Goal: Task Accomplishment & Management: Manage account settings

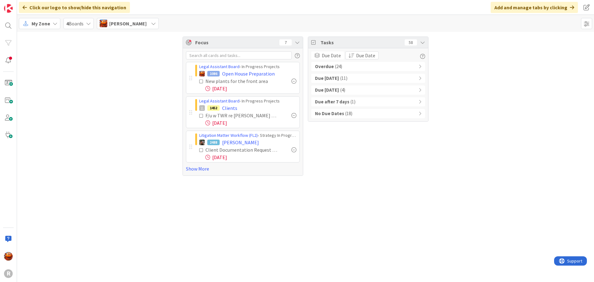
click at [349, 65] on div "Overdue ( 24 )" at bounding box center [368, 66] width 114 height 9
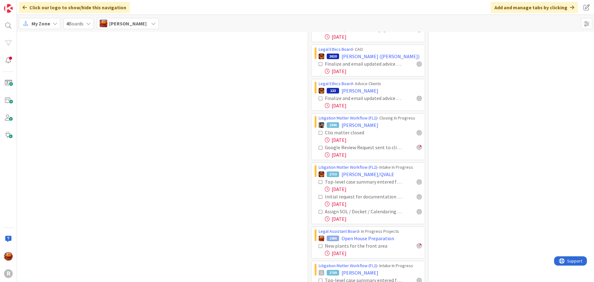
scroll to position [371, 0]
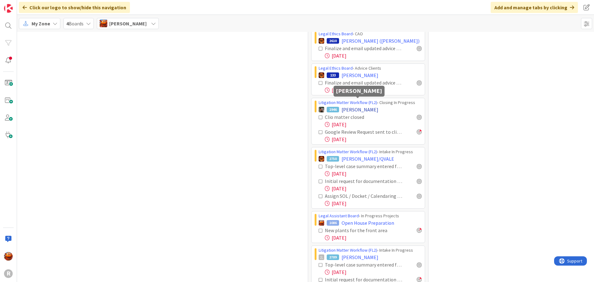
click at [350, 106] on span "[PERSON_NAME]" at bounding box center [360, 109] width 37 height 7
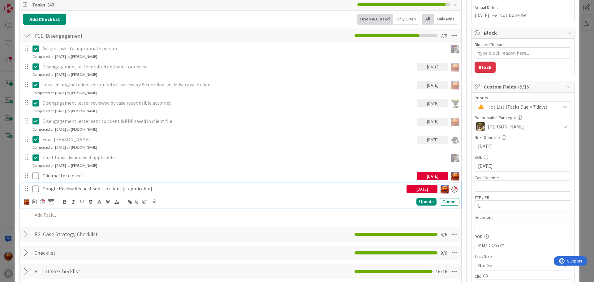
click at [73, 187] on p "Google Review Request sent to client [if applicable]" at bounding box center [223, 188] width 362 height 7
click at [153, 201] on icon at bounding box center [155, 202] width 4 height 4
click at [175, 230] on div "Delete" at bounding box center [170, 227] width 23 height 11
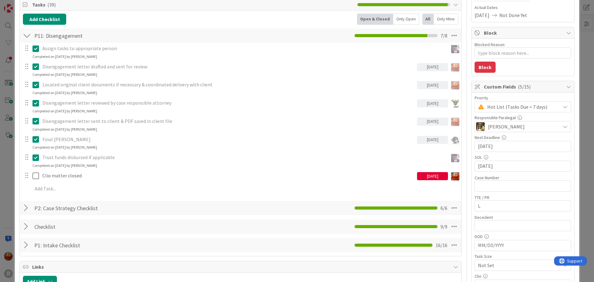
click at [6, 159] on div "ID 1946 Litigation Matter Workflow (FL2) Closing In Progress Title 15 / 128 [PE…" at bounding box center [297, 141] width 594 height 282
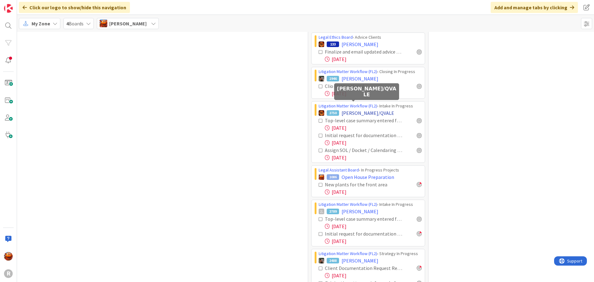
click at [347, 109] on span "[PERSON_NAME]/QVALE" at bounding box center [368, 112] width 53 height 7
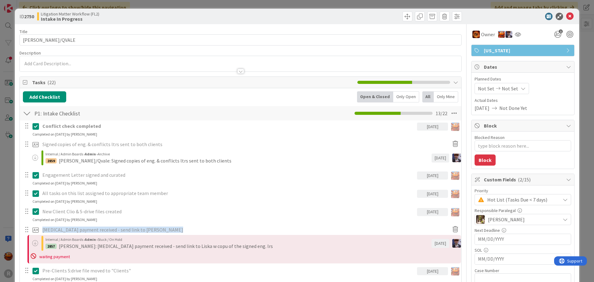
type textarea "x"
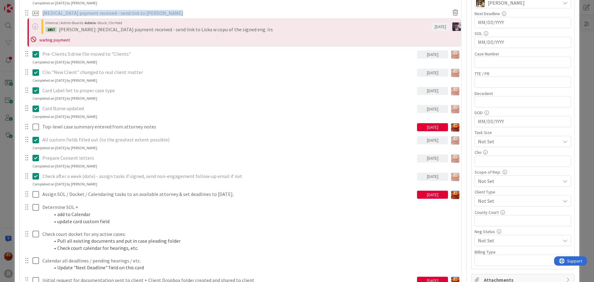
scroll to position [309, 0]
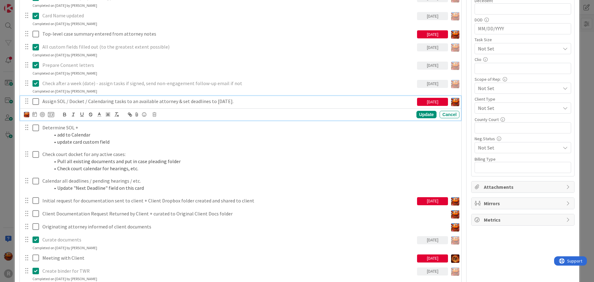
click at [85, 104] on p "Assign SOL / Docket / Calendaring tasks to an available attorney & set deadline…" at bounding box center [228, 101] width 372 height 7
click at [35, 115] on icon at bounding box center [34, 114] width 4 height 5
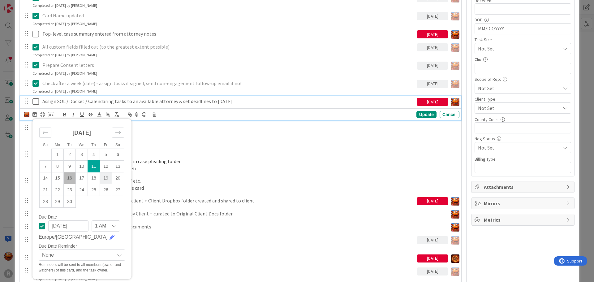
click at [110, 177] on td "19" at bounding box center [106, 178] width 12 height 12
type input "[DATE]"
type textarea "x"
click at [417, 115] on div "Update" at bounding box center [427, 114] width 20 height 7
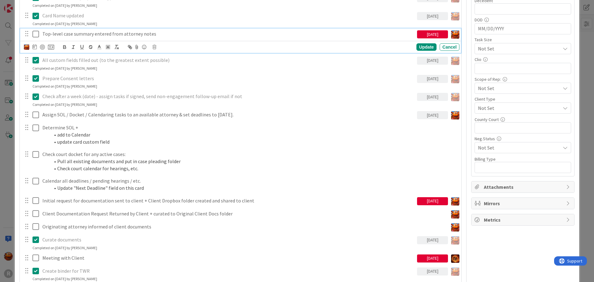
click at [119, 35] on p "Top-level case summary entered from attorney notes" at bounding box center [228, 33] width 372 height 7
click at [35, 46] on icon at bounding box center [34, 46] width 4 height 5
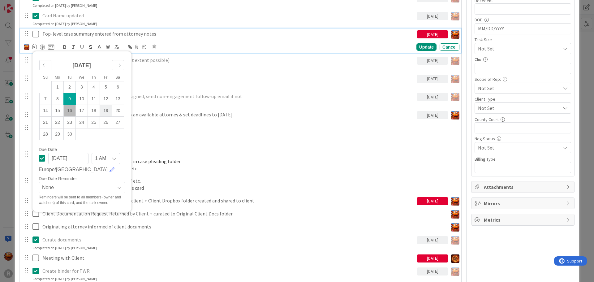
click at [107, 109] on td "19" at bounding box center [106, 111] width 12 height 12
type input "[DATE]"
type textarea "x"
click at [424, 47] on div "Update" at bounding box center [427, 46] width 20 height 7
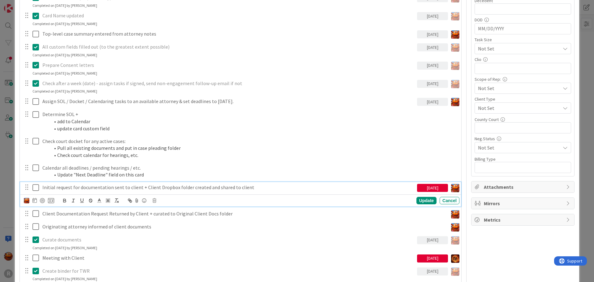
click at [91, 186] on p "Initial request for documentation sent to client + Client Dropbox folder create…" at bounding box center [228, 187] width 372 height 7
click at [34, 203] on div at bounding box center [34, 200] width 4 height 7
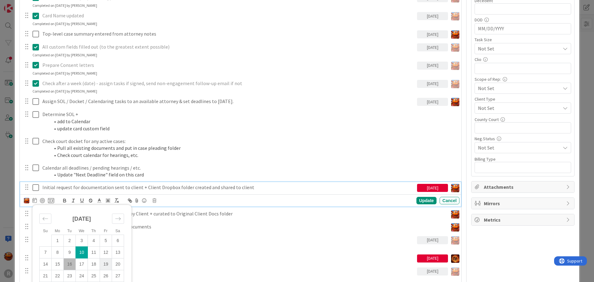
click at [104, 265] on td "19" at bounding box center [106, 264] width 12 height 12
type input "[DATE]"
click at [421, 199] on div "Update" at bounding box center [427, 200] width 20 height 7
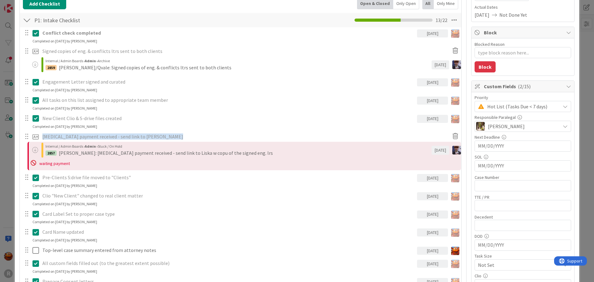
scroll to position [93, 0]
click at [1, 119] on div "ID 2750 Litigation Matter Workflow (FL2) Intake In Progress Title 11 / 128 [PER…" at bounding box center [297, 141] width 594 height 282
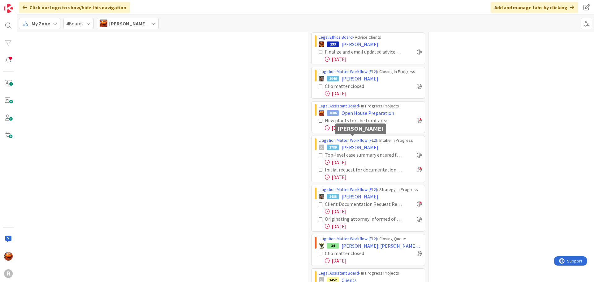
click at [354, 144] on span "[PERSON_NAME]" at bounding box center [360, 147] width 37 height 7
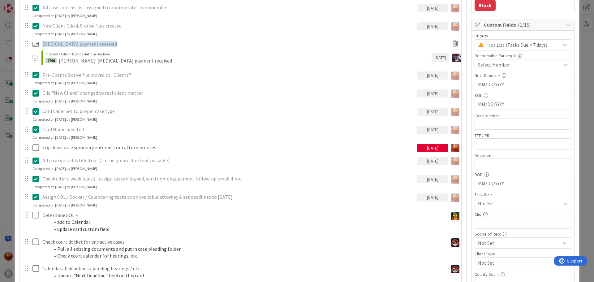
scroll to position [309, 0]
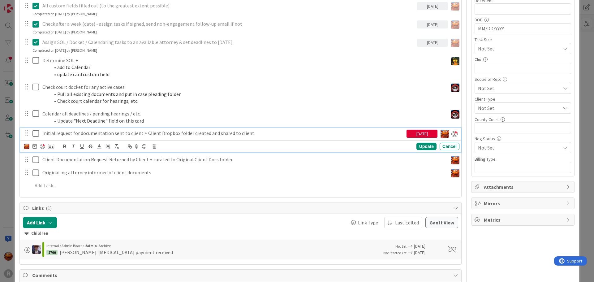
click at [34, 132] on icon at bounding box center [35, 133] width 6 height 7
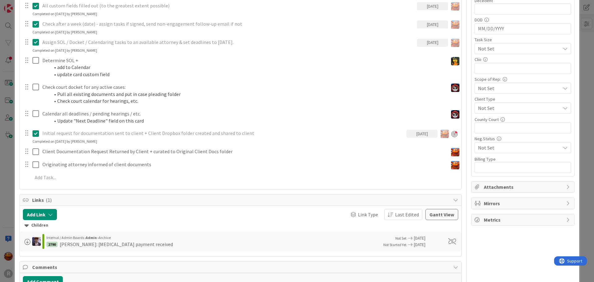
type textarea "x"
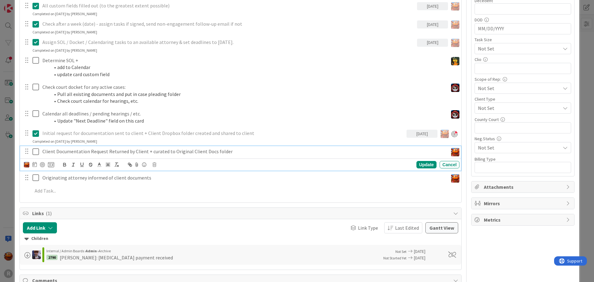
click at [110, 149] on p "Client Documentation Request Returned by Client + curated to Original Client Do…" at bounding box center [243, 151] width 403 height 7
click at [33, 163] on icon at bounding box center [34, 164] width 4 height 5
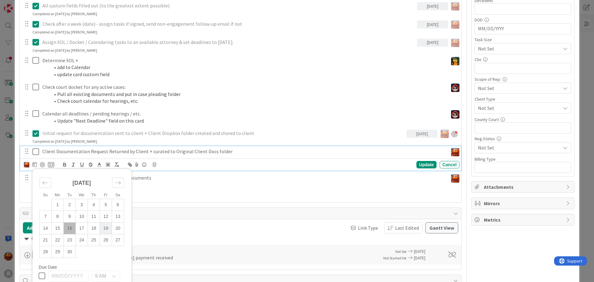
click at [104, 230] on td "19" at bounding box center [106, 228] width 12 height 12
type input "[DATE]"
type textarea "x"
click at [423, 166] on div "Update" at bounding box center [427, 164] width 20 height 7
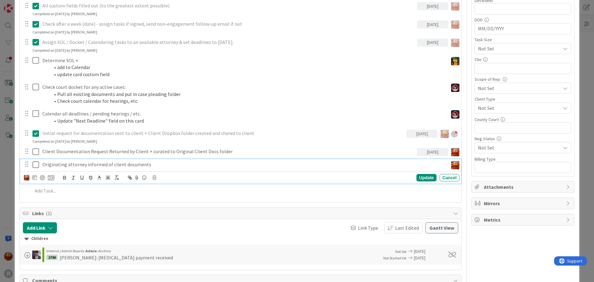
click at [63, 163] on p "Originating attorney informed of client documents" at bounding box center [243, 164] width 403 height 7
click at [34, 178] on icon at bounding box center [34, 177] width 4 height 5
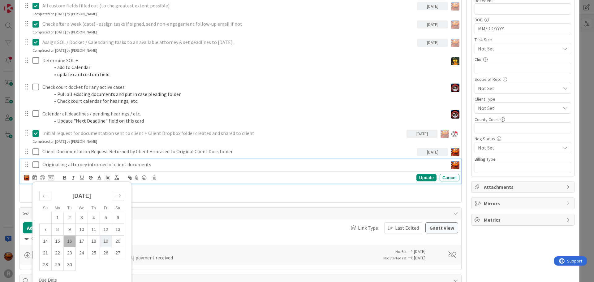
click at [105, 241] on td "19" at bounding box center [106, 241] width 12 height 12
type input "[DATE]"
click at [425, 178] on div "Update" at bounding box center [427, 177] width 20 height 7
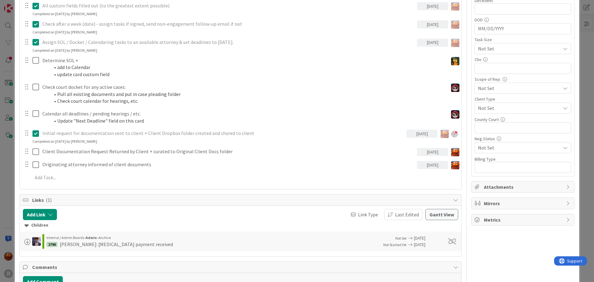
click at [6, 106] on div "ID 2789 Litigation Matter Workflow (FL2) Intake In Progress Title 11 / 128 [PER…" at bounding box center [297, 141] width 594 height 282
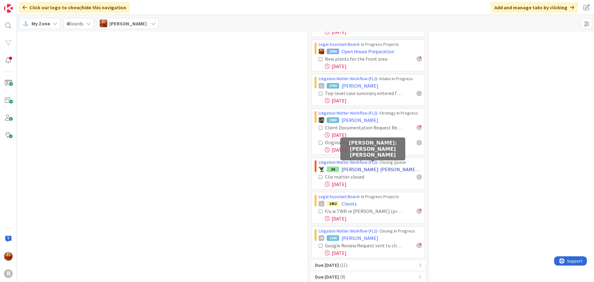
scroll to position [464, 0]
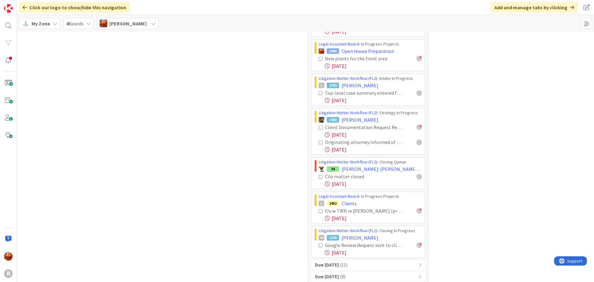
click at [319, 243] on icon at bounding box center [321, 245] width 4 height 4
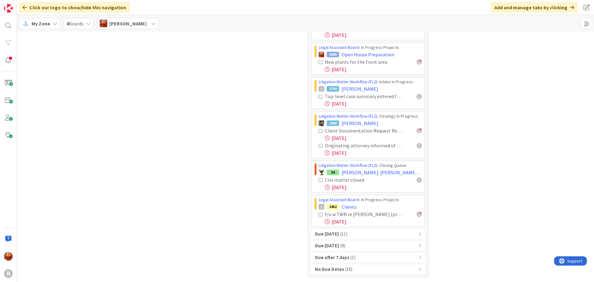
scroll to position [453, 0]
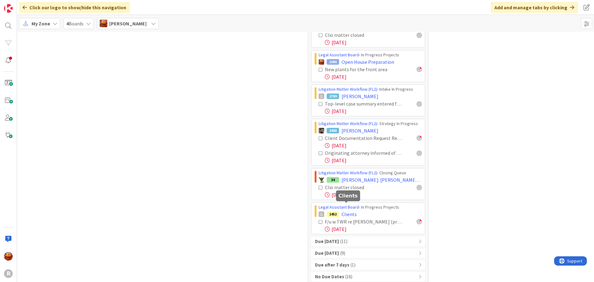
click at [344, 210] on span "Clients" at bounding box center [349, 213] width 15 height 7
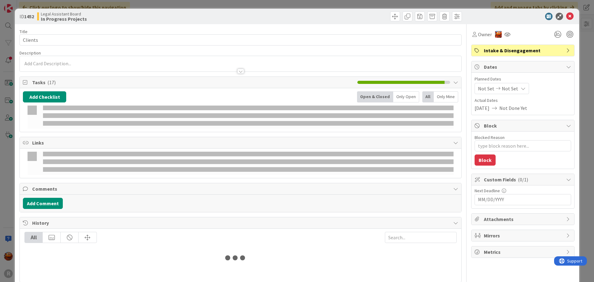
type textarea "x"
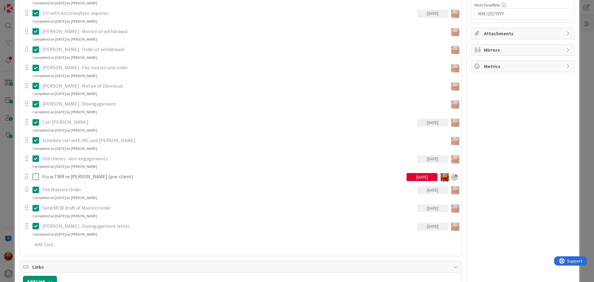
scroll to position [248, 0]
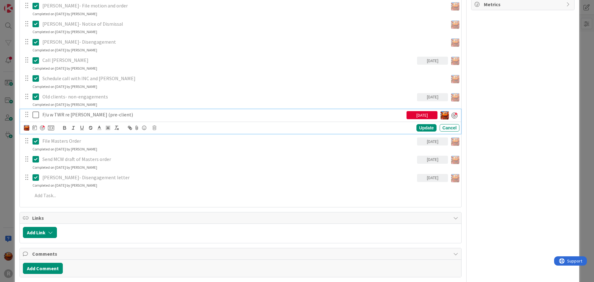
click at [88, 119] on div "F/u w TWR re [PERSON_NAME] (pre-client)" at bounding box center [223, 114] width 367 height 11
click at [34, 127] on icon at bounding box center [34, 127] width 4 height 5
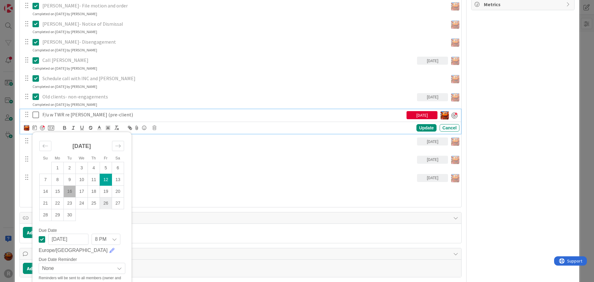
click at [102, 204] on td "26" at bounding box center [106, 203] width 12 height 12
type input "[DATE]"
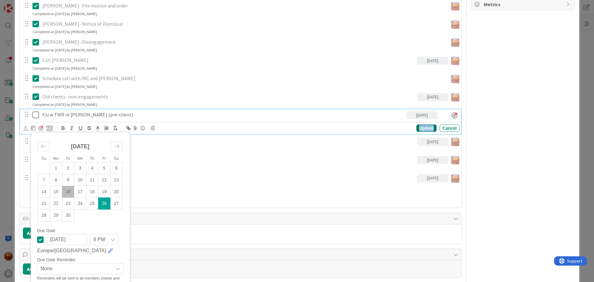
click at [417, 129] on div "Update" at bounding box center [427, 127] width 20 height 7
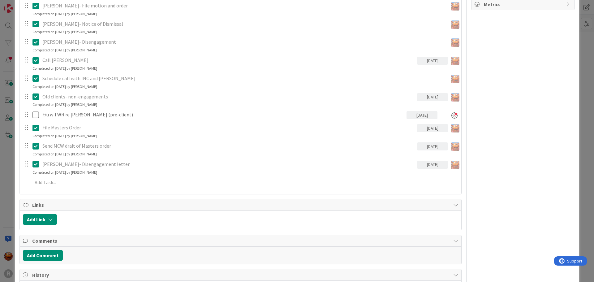
click at [4, 112] on div "ID 1452 Legal Assistant Board In Progress Projects Title 7 / 128 Clients Descri…" at bounding box center [297, 141] width 594 height 282
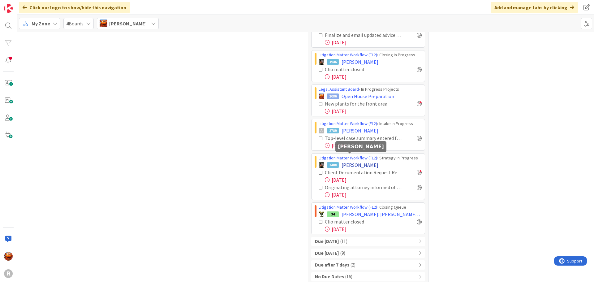
click at [350, 161] on span "[PERSON_NAME]" at bounding box center [360, 164] width 37 height 7
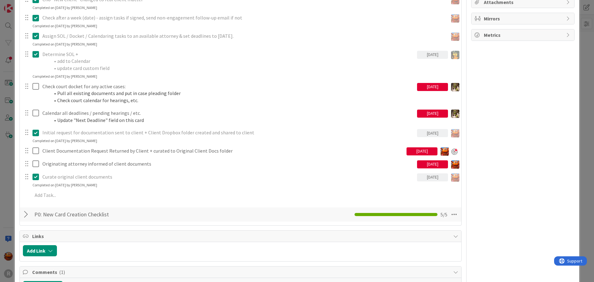
scroll to position [495, 0]
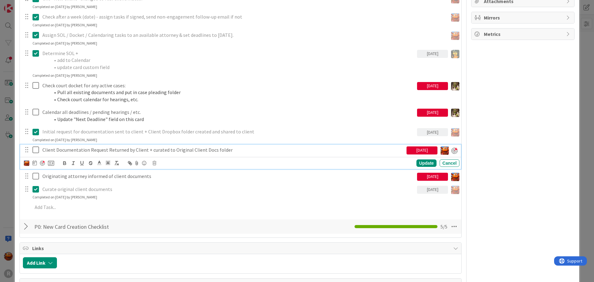
click at [105, 149] on p "Client Documentation Request Returned by Client + curated to Original Client Do…" at bounding box center [223, 149] width 362 height 7
click at [35, 164] on icon at bounding box center [34, 162] width 4 height 5
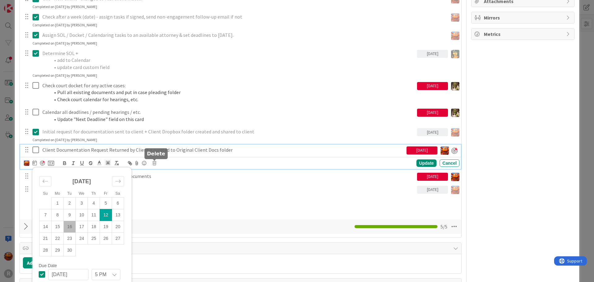
click at [153, 163] on icon at bounding box center [155, 163] width 4 height 4
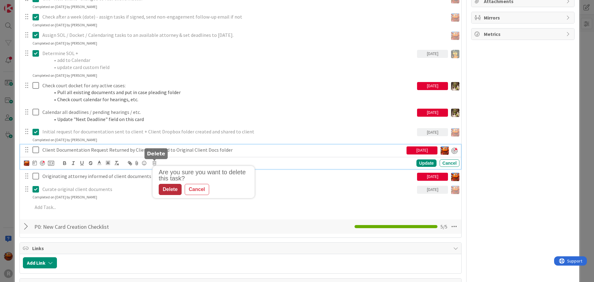
click at [173, 189] on div "Delete" at bounding box center [170, 189] width 23 height 11
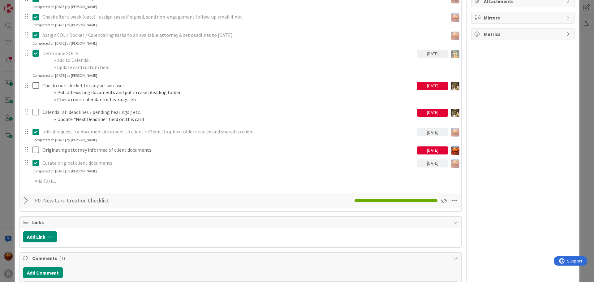
scroll to position [404, 0]
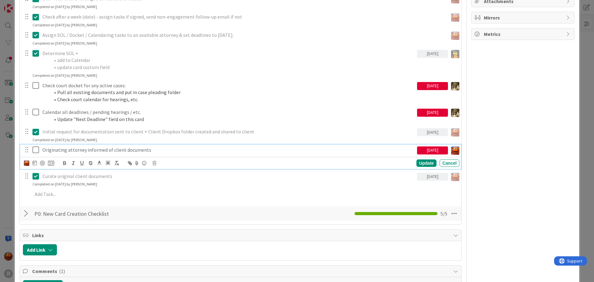
click at [85, 148] on p "Originating attorney informed of client documents" at bounding box center [228, 149] width 372 height 7
click at [35, 150] on icon at bounding box center [35, 149] width 6 height 7
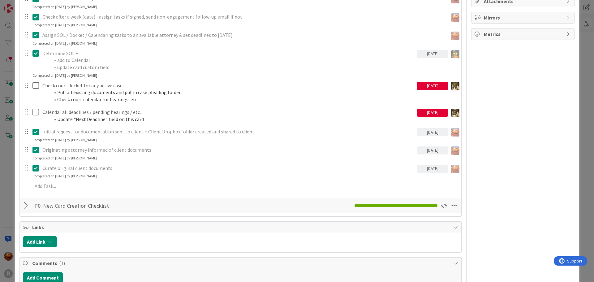
click at [0, 119] on div "ID 2488 Litigation Matter Workflow (FL2) Strategy In Progress Title 9 / 128 [PE…" at bounding box center [297, 141] width 594 height 282
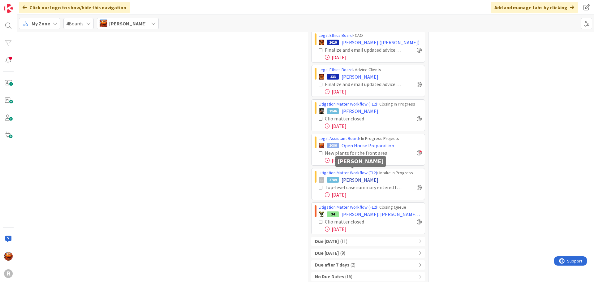
click at [348, 176] on span "[PERSON_NAME]" at bounding box center [360, 179] width 37 height 7
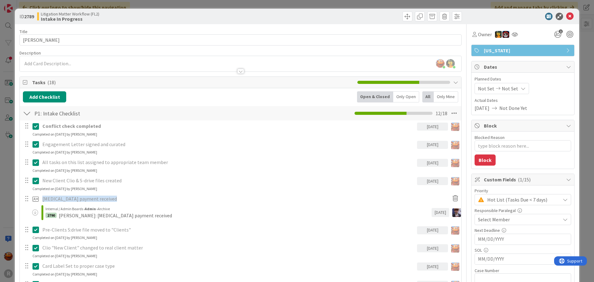
click at [58, 63] on div "[PERSON_NAME] joined 2 m ago [PERSON_NAME] joined 5 hrs 51 m ago" at bounding box center [241, 63] width 442 height 15
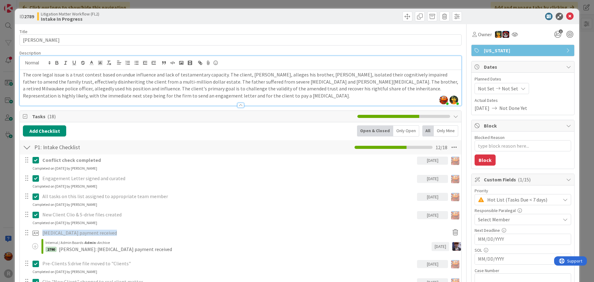
click at [0, 85] on div "ID 2789 Litigation Matter Workflow (FL2) Intake In Progress Title 11 / 128 [PER…" at bounding box center [297, 141] width 594 height 282
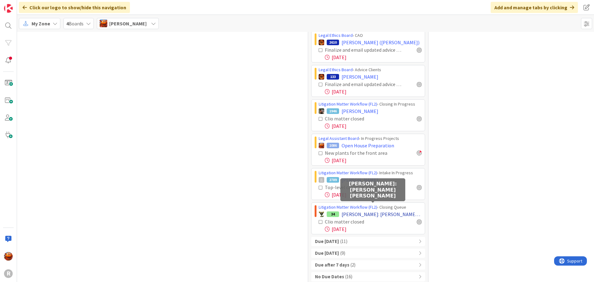
scroll to position [339, 0]
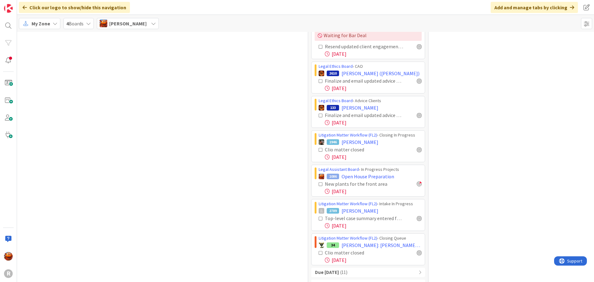
click at [319, 216] on icon at bounding box center [321, 218] width 4 height 4
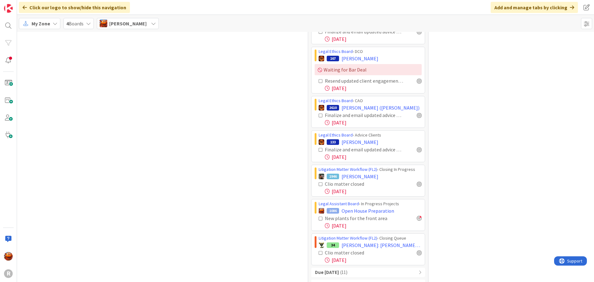
scroll to position [274, 0]
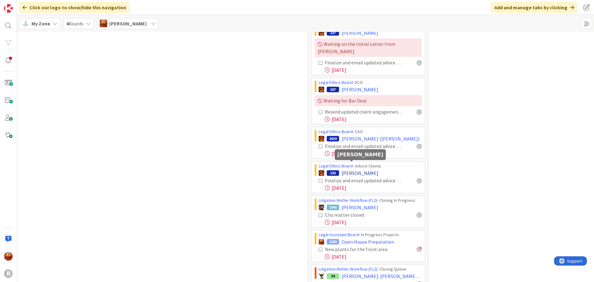
click at [350, 169] on span "[PERSON_NAME]" at bounding box center [360, 172] width 37 height 7
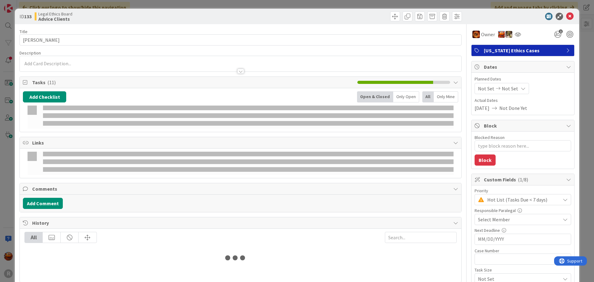
type textarea "x"
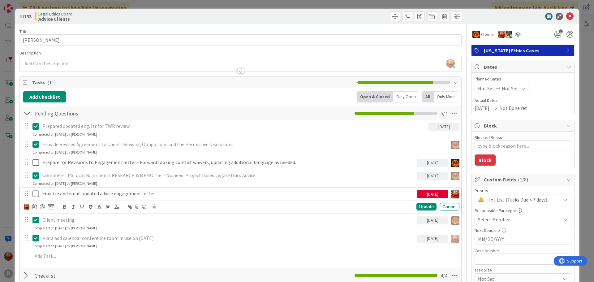
click at [125, 193] on p "Finalize and email updated advice engagement letter" at bounding box center [228, 193] width 372 height 7
click at [35, 209] on div at bounding box center [34, 206] width 4 height 7
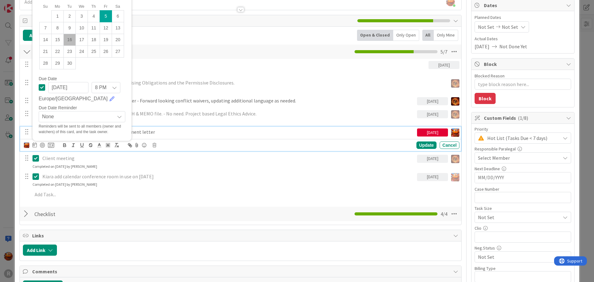
scroll to position [62, 0]
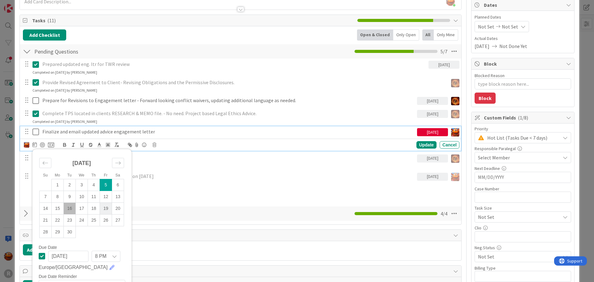
click at [106, 207] on td "19" at bounding box center [106, 208] width 12 height 12
type input "[DATE]"
click at [418, 145] on div "Update" at bounding box center [427, 144] width 20 height 7
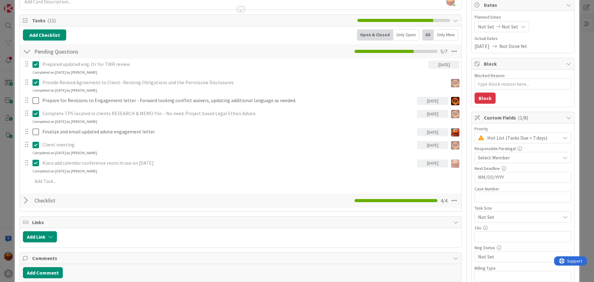
click at [4, 111] on div "ID 133 Legal Ethics Board Advice Clients Title 11 / 128 [PERSON_NAME] Descripti…" at bounding box center [297, 141] width 594 height 282
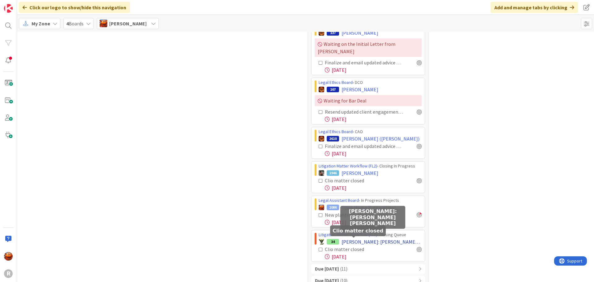
click at [359, 238] on span "[PERSON_NAME]: [PERSON_NAME] [PERSON_NAME]" at bounding box center [382, 241] width 80 height 7
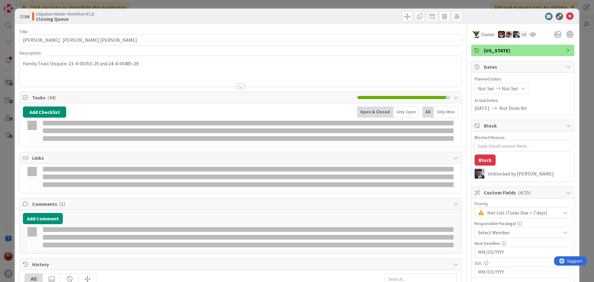
type textarea "x"
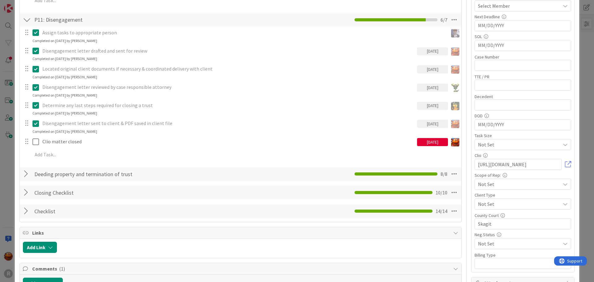
scroll to position [186, 0]
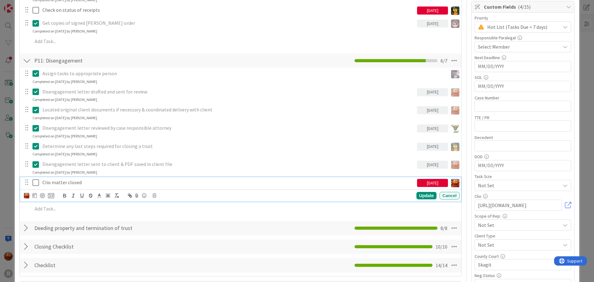
click at [62, 181] on p "Clio matter closed" at bounding box center [228, 182] width 372 height 7
click at [33, 196] on icon at bounding box center [34, 195] width 4 height 5
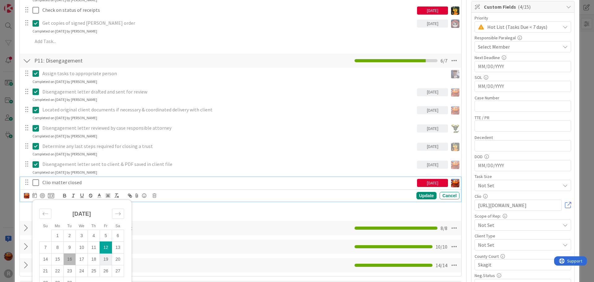
click at [108, 259] on td "19" at bounding box center [106, 259] width 12 height 12
type input "[DATE]"
click at [423, 195] on div "Update" at bounding box center [427, 195] width 20 height 7
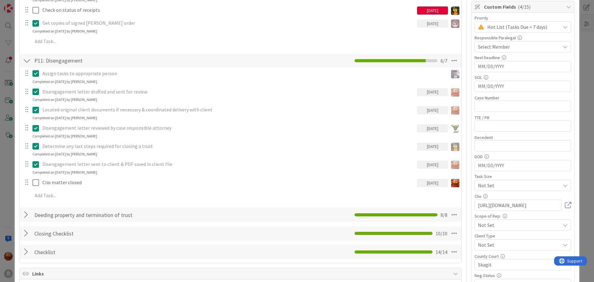
click at [2, 84] on div "ID 34 Litigation Matter Workflow (FL2) Closing Queue Title 31 / 128 [PERSON_NAM…" at bounding box center [297, 141] width 594 height 282
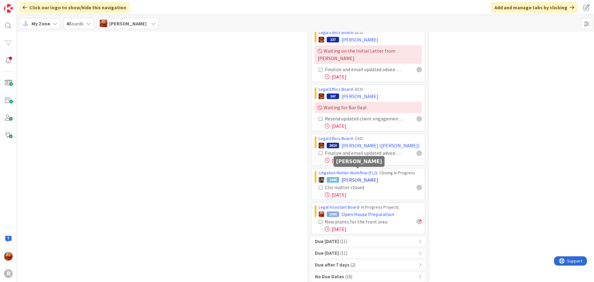
click at [346, 176] on span "[PERSON_NAME]" at bounding box center [360, 179] width 37 height 7
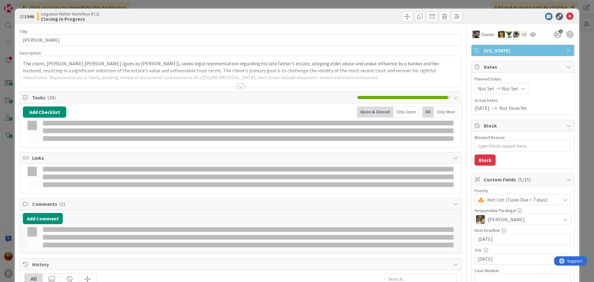
type textarea "x"
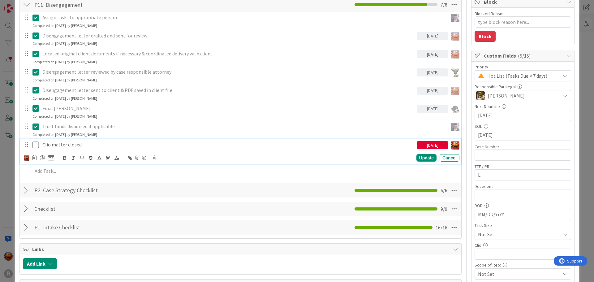
click at [62, 148] on p "Clio matter closed" at bounding box center [228, 144] width 372 height 7
click at [34, 159] on icon at bounding box center [34, 157] width 4 height 5
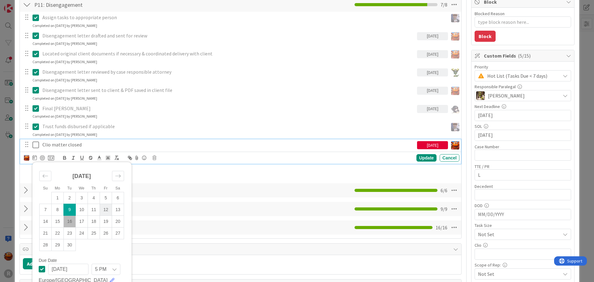
click at [107, 215] on td "12" at bounding box center [106, 210] width 12 height 12
type input "[DATE]"
type textarea "x"
click at [105, 219] on td "19" at bounding box center [106, 221] width 12 height 12
type input "[DATE]"
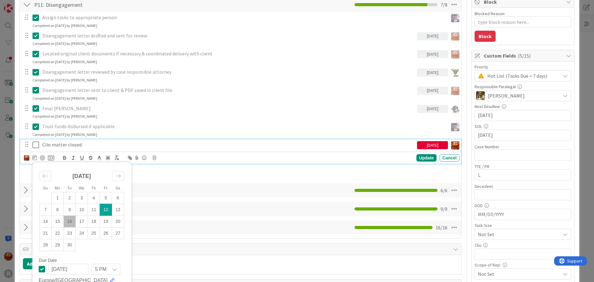
scroll to position [232, 0]
click at [417, 160] on div "Update" at bounding box center [427, 157] width 20 height 7
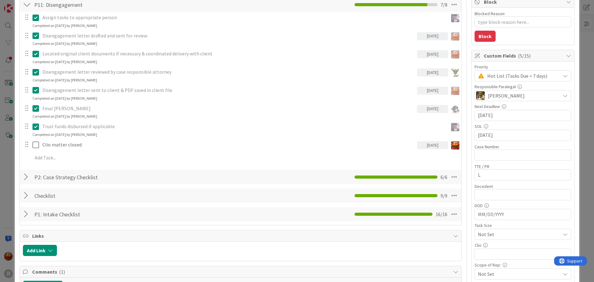
click at [0, 110] on div "ID 1946 Litigation Matter Workflow (FL2) Closing In Progress Title 15 / 128 [PE…" at bounding box center [297, 141] width 594 height 282
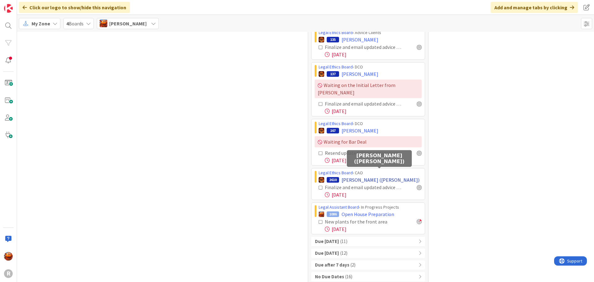
click at [345, 176] on span "[PERSON_NAME] ([PERSON_NAME])" at bounding box center [381, 179] width 78 height 7
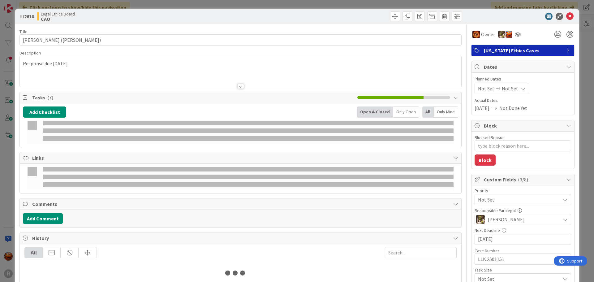
type textarea "x"
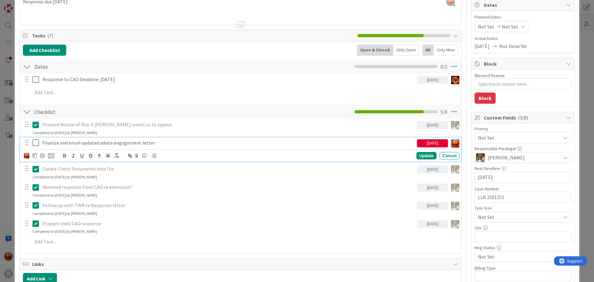
click at [71, 142] on p "Finalize and email updated advice engagement letter" at bounding box center [228, 142] width 372 height 7
click at [34, 153] on icon at bounding box center [34, 155] width 4 height 5
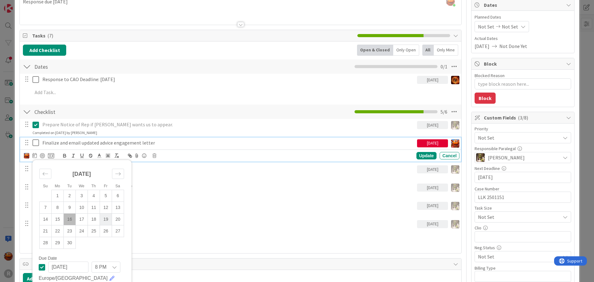
click at [105, 221] on td "19" at bounding box center [106, 220] width 12 height 12
type input "[DATE]"
type textarea "x"
click at [417, 155] on div "Update" at bounding box center [427, 155] width 20 height 7
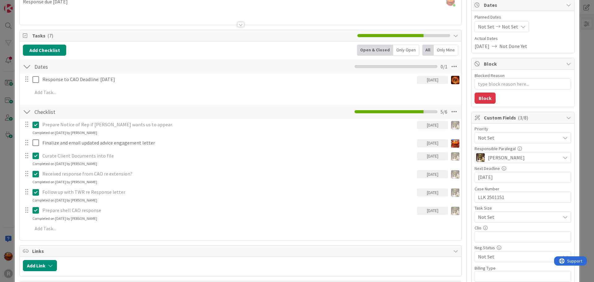
click at [5, 115] on div "ID 2610 Legal Ethics Board CAO Title 41 / 128 [PERSON_NAME] ([PERSON_NAME]) Des…" at bounding box center [297, 141] width 594 height 282
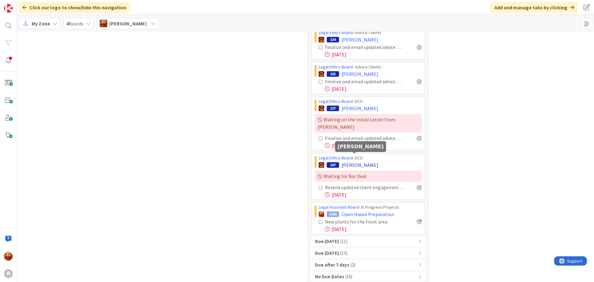
click at [342, 161] on span "[PERSON_NAME]" at bounding box center [360, 164] width 37 height 7
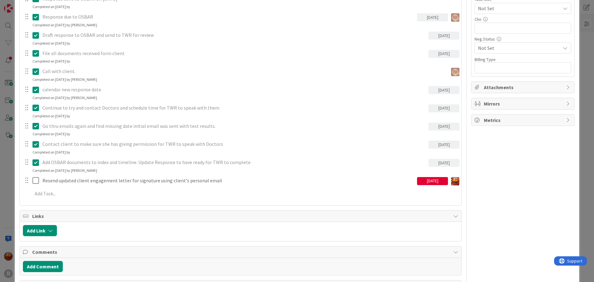
scroll to position [278, 0]
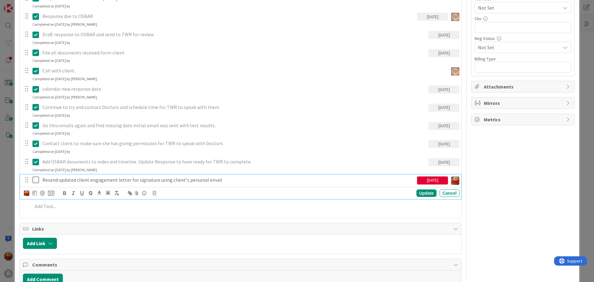
click at [60, 180] on p "Resend updated client engagement letter for signature using client's personal e…" at bounding box center [228, 179] width 372 height 7
click at [33, 194] on icon at bounding box center [34, 192] width 4 height 5
click at [104, 258] on td "19" at bounding box center [106, 257] width 12 height 12
type input "[DATE]"
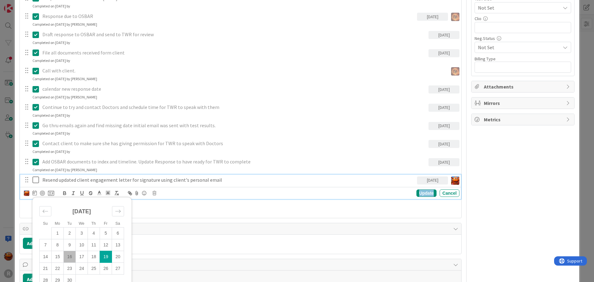
click at [421, 191] on div "Update" at bounding box center [427, 192] width 20 height 7
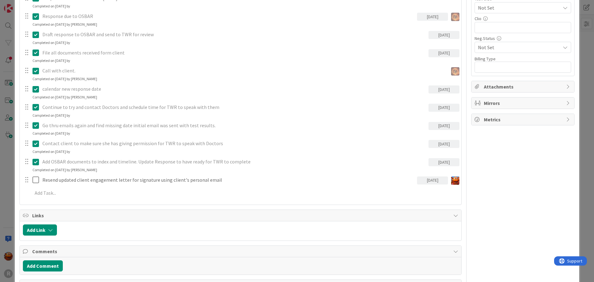
click at [6, 142] on div "ID 167 Legal Ethics Board DCO Title 16 / 128 [PERSON_NAME] Description [PERSON_…" at bounding box center [297, 141] width 594 height 282
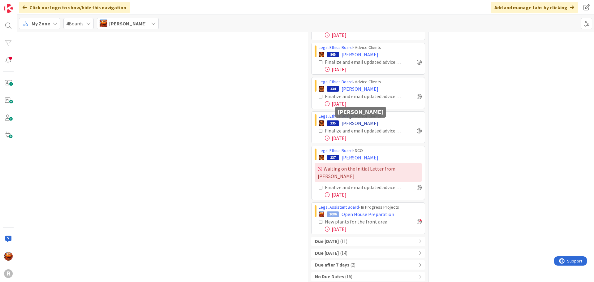
click at [344, 121] on span "[PERSON_NAME]" at bounding box center [360, 122] width 37 height 7
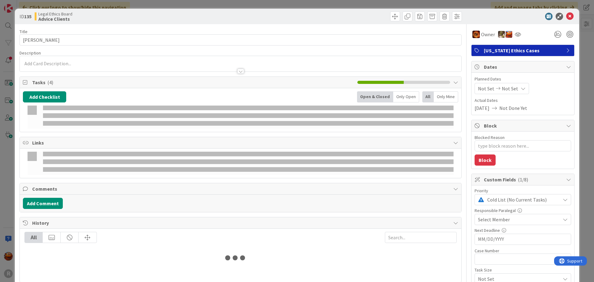
type textarea "x"
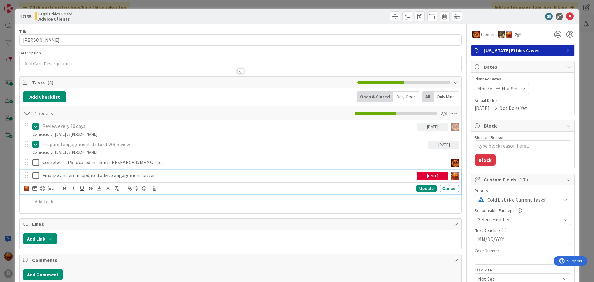
click at [54, 174] on p "Finalize and email updated advice engagement letter" at bounding box center [228, 175] width 372 height 7
click at [33, 187] on icon at bounding box center [34, 188] width 4 height 5
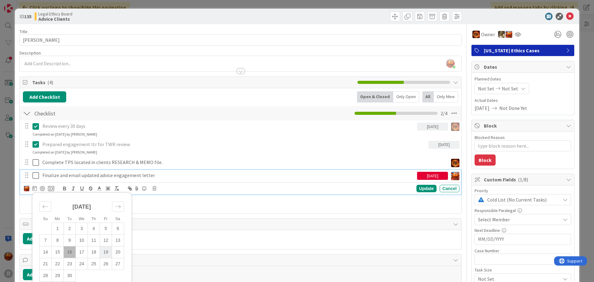
click at [105, 251] on td "19" at bounding box center [106, 252] width 12 height 12
type input "[DATE]"
type textarea "x"
click at [421, 187] on div "Update" at bounding box center [427, 188] width 20 height 7
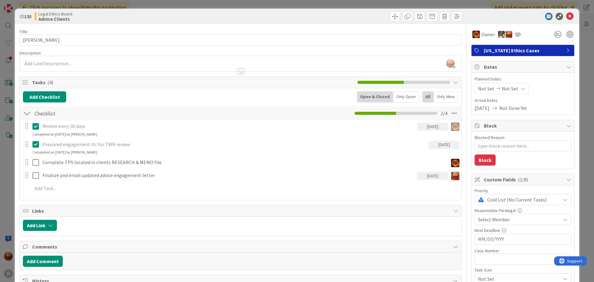
click at [10, 140] on div "ID 135 Legal Ethics Board Advice Clients Title 10 / 128 [PERSON_NAME] Descripti…" at bounding box center [297, 141] width 594 height 282
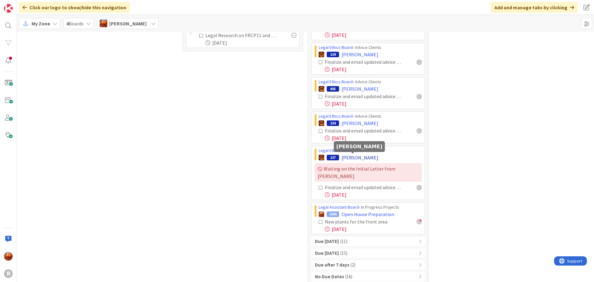
click at [352, 157] on span "[PERSON_NAME]" at bounding box center [360, 157] width 37 height 7
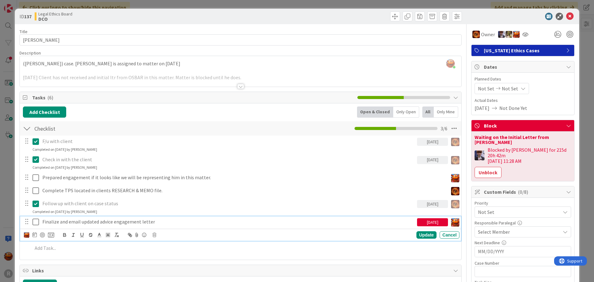
click at [58, 222] on p "Finalize and email updated advice engagement letter" at bounding box center [228, 221] width 372 height 7
click at [36, 236] on icon at bounding box center [34, 234] width 4 height 5
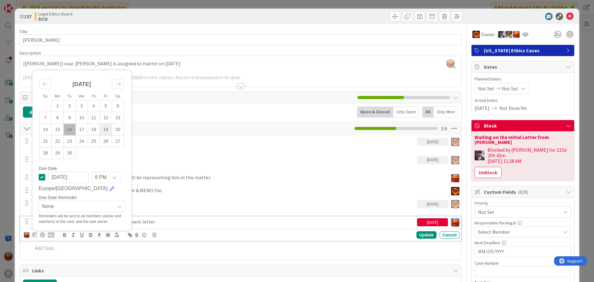
click at [105, 130] on td "19" at bounding box center [106, 129] width 12 height 12
type input "[DATE]"
click at [425, 235] on div "Update" at bounding box center [427, 234] width 20 height 7
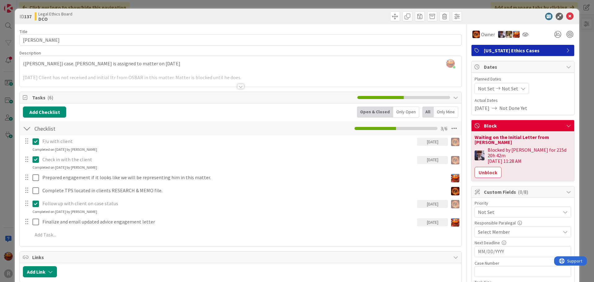
click at [6, 138] on div "ID 137 Legal Ethics Board DCO Title 12 / 128 [PERSON_NAME] Description [PERSON_…" at bounding box center [297, 141] width 594 height 282
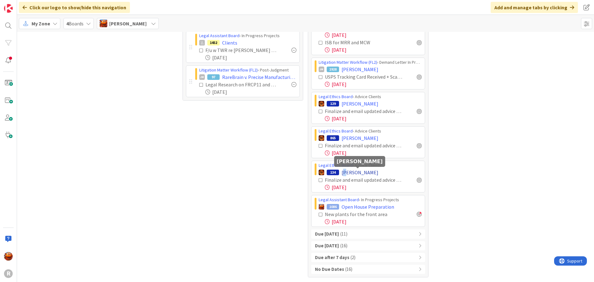
click at [344, 175] on span "[PERSON_NAME]" at bounding box center [360, 172] width 37 height 7
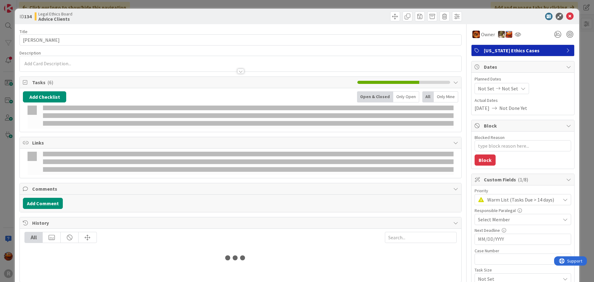
type textarea "x"
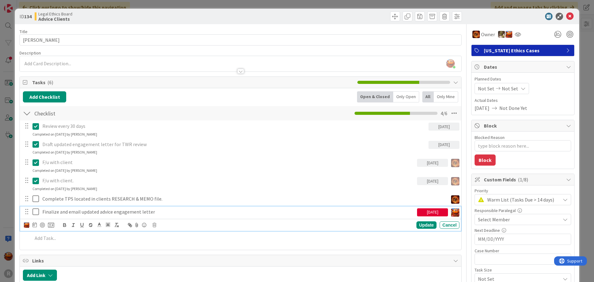
click at [61, 215] on p "Finalize and email updated advice engagement letter" at bounding box center [228, 211] width 372 height 7
click at [33, 227] on div at bounding box center [34, 224] width 4 height 7
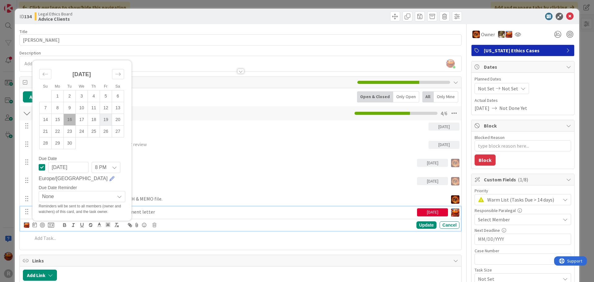
click at [105, 116] on td "19" at bounding box center [106, 120] width 12 height 12
type input "[DATE]"
click at [421, 225] on div "Update" at bounding box center [427, 224] width 20 height 7
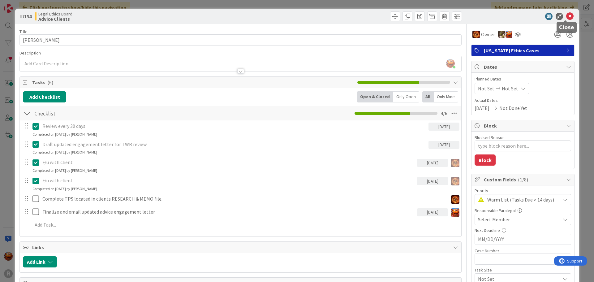
click at [566, 18] on icon at bounding box center [569, 16] width 7 height 7
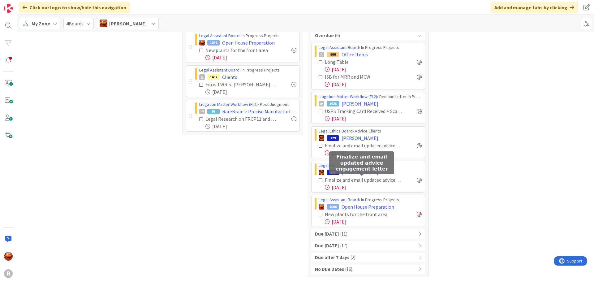
click at [360, 173] on span "[PERSON_NAME]" at bounding box center [360, 172] width 37 height 7
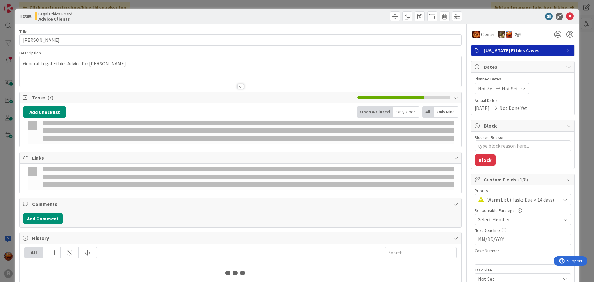
type textarea "x"
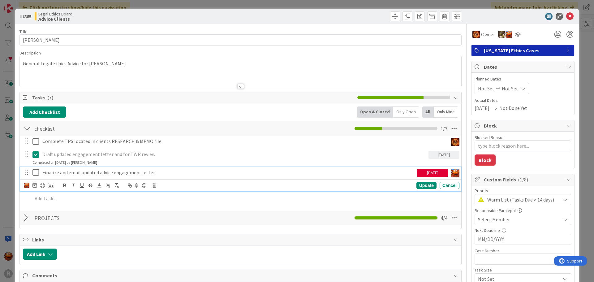
click at [51, 172] on p "Finalize and email updated advice engagement letter" at bounding box center [228, 172] width 372 height 7
click at [34, 186] on icon at bounding box center [34, 185] width 4 height 5
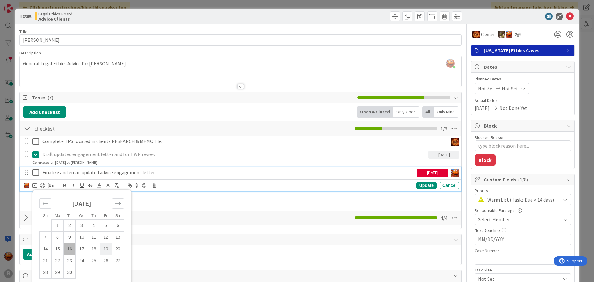
click at [104, 247] on td "19" at bounding box center [106, 249] width 12 height 12
type input "[DATE]"
click at [426, 185] on div "Update" at bounding box center [427, 185] width 20 height 7
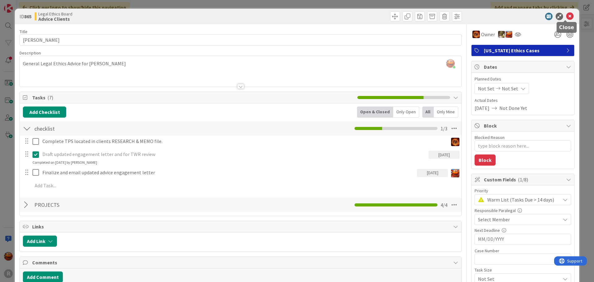
click at [566, 19] on icon at bounding box center [569, 16] width 7 height 7
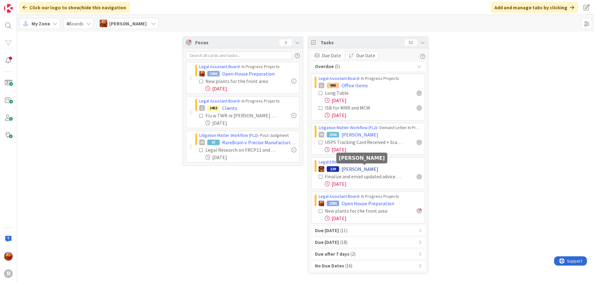
click at [367, 168] on span "[PERSON_NAME]" at bounding box center [360, 168] width 37 height 7
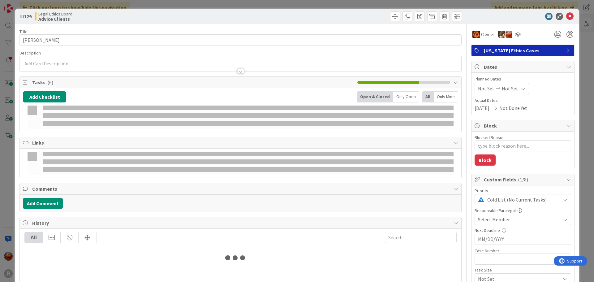
type textarea "x"
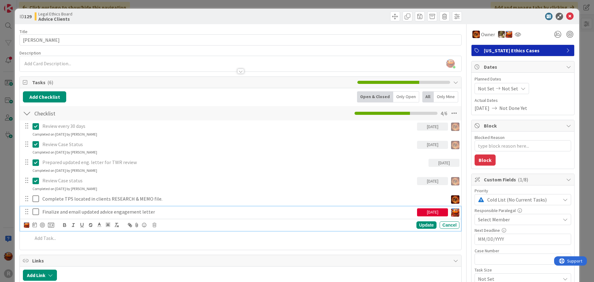
click at [50, 209] on p "Finalize and email updated advice engagement letter" at bounding box center [228, 211] width 372 height 7
click at [34, 224] on icon at bounding box center [34, 224] width 4 height 5
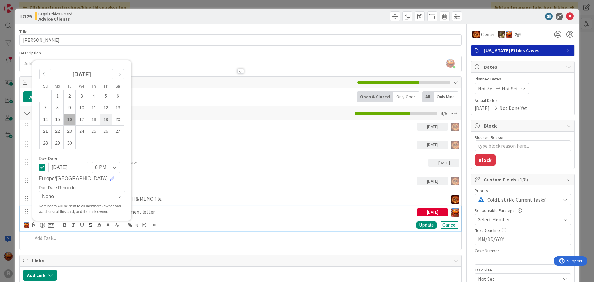
click at [110, 120] on td "19" at bounding box center [106, 120] width 12 height 12
type input "[DATE]"
click at [424, 224] on div "Update" at bounding box center [427, 224] width 20 height 7
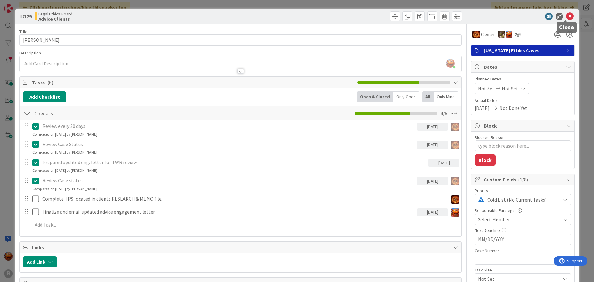
click at [568, 19] on icon at bounding box center [569, 16] width 7 height 7
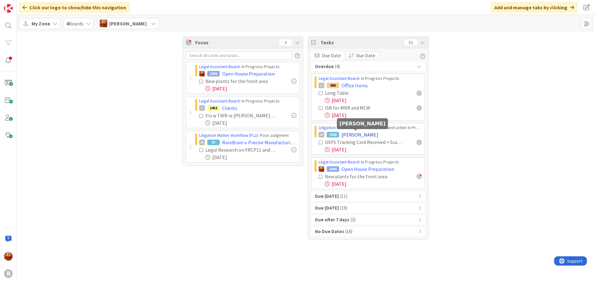
click at [347, 132] on span "[PERSON_NAME]" at bounding box center [360, 134] width 37 height 7
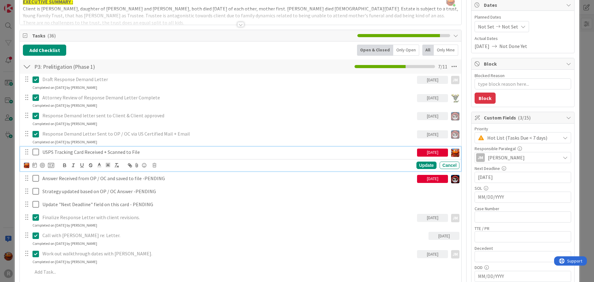
click at [69, 153] on p "USPS Tracking Card Received + Scanned to File" at bounding box center [228, 152] width 372 height 7
click at [156, 167] on icon at bounding box center [155, 165] width 4 height 4
click at [169, 193] on div "Delete" at bounding box center [170, 191] width 23 height 11
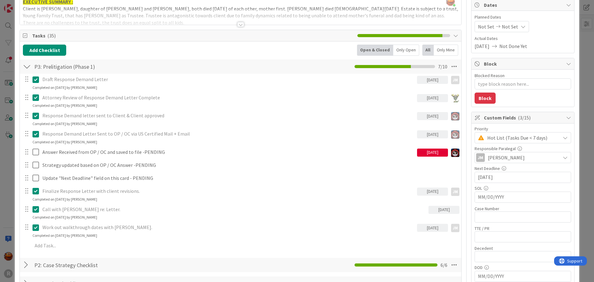
click at [5, 27] on div "ID 1928 Litigation Matter Workflow (FL2) Demand Letter In Progress Title 13 / 1…" at bounding box center [297, 141] width 594 height 282
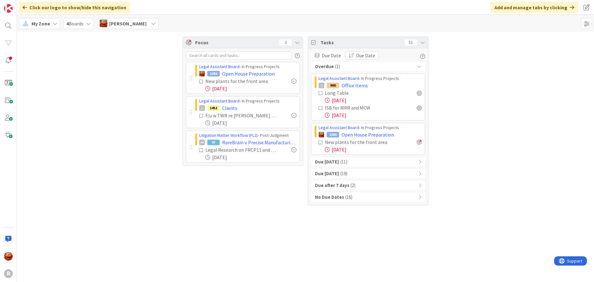
click at [349, 69] on div "Overdue ( 3 )" at bounding box center [368, 66] width 114 height 9
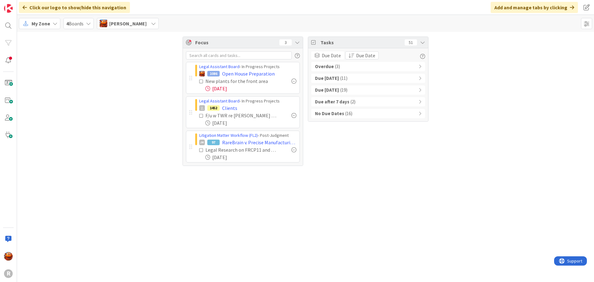
click at [349, 69] on div "Overdue ( 3 )" at bounding box center [368, 66] width 114 height 9
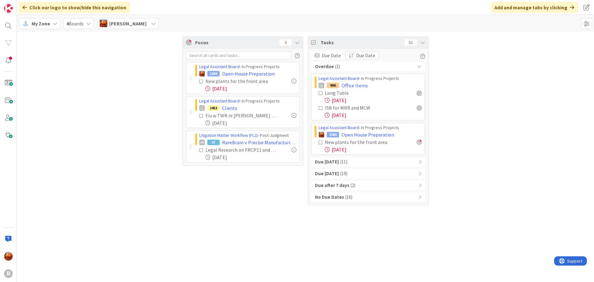
click at [347, 194] on span "( 16 )" at bounding box center [348, 197] width 7 height 7
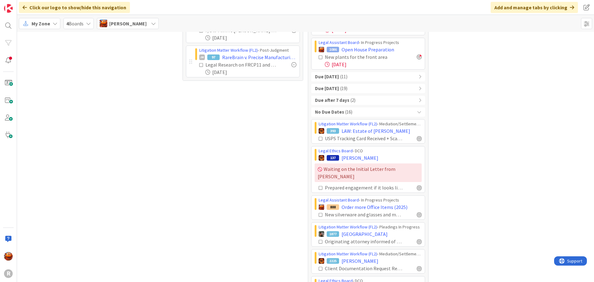
scroll to position [93, 0]
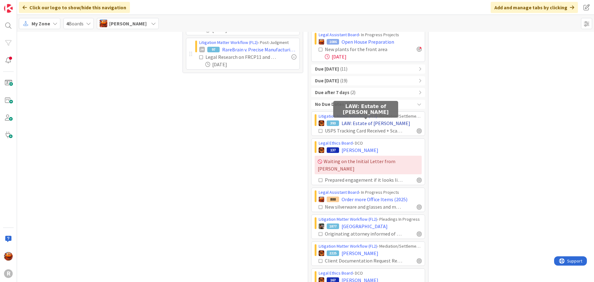
click at [371, 123] on span "LAW: Estate of [PERSON_NAME]" at bounding box center [376, 122] width 69 height 7
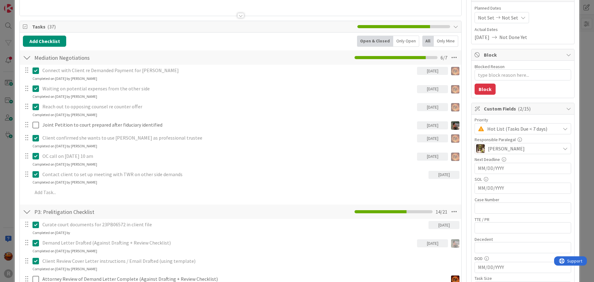
scroll to position [217, 0]
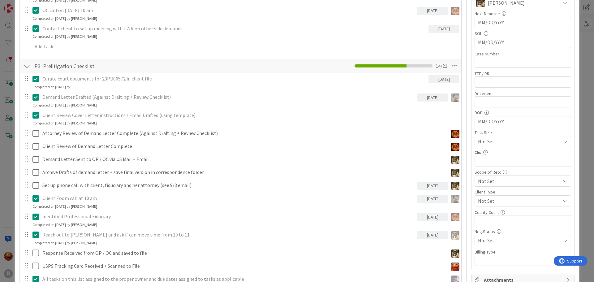
click at [7, 145] on div "ID 393 Litigation Matter Workflow (FL2) Mediation/Settlement in Progress Title …" at bounding box center [297, 141] width 594 height 282
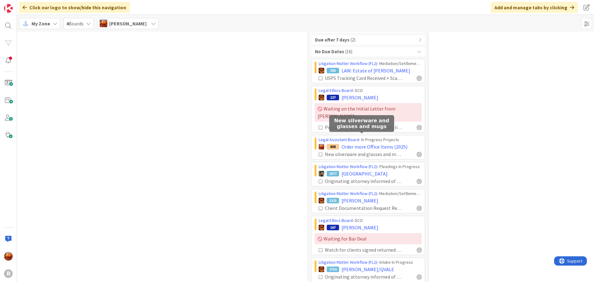
scroll to position [155, 0]
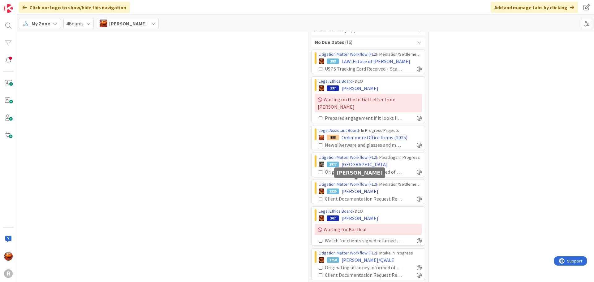
click at [350, 188] on span "[PERSON_NAME]" at bounding box center [360, 191] width 37 height 7
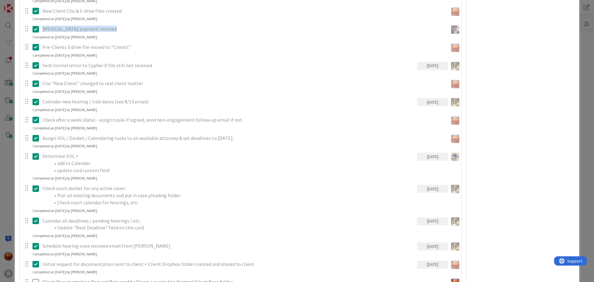
scroll to position [959, 0]
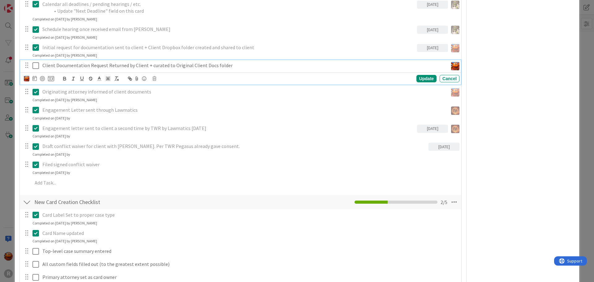
click at [34, 64] on icon at bounding box center [35, 65] width 6 height 7
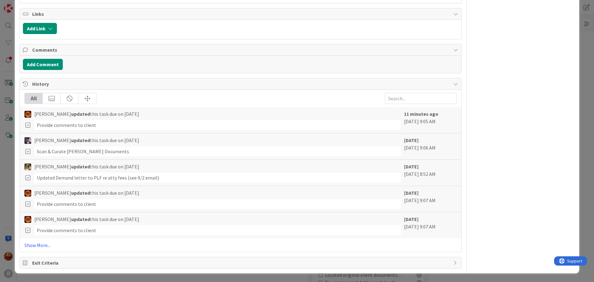
scroll to position [765, 0]
click at [4, 188] on div "ID 2225 Litigation Matter Workflow (FL2) Mediation/Settlement in Progress Title…" at bounding box center [297, 141] width 594 height 282
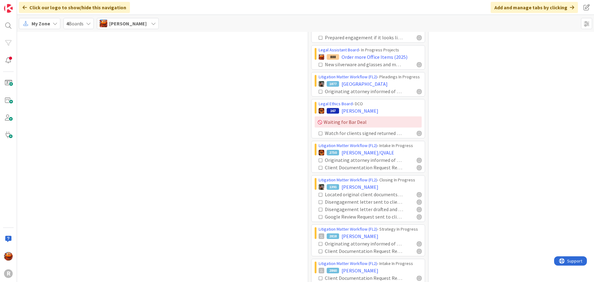
scroll to position [244, 0]
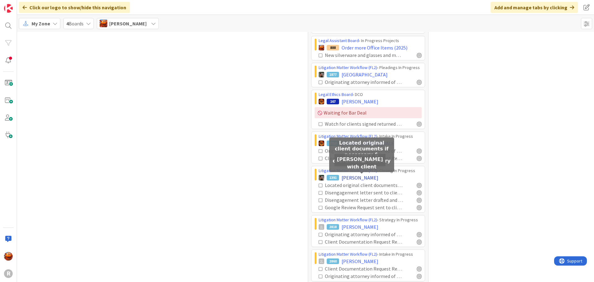
click at [356, 174] on span "[PERSON_NAME]" at bounding box center [360, 177] width 37 height 7
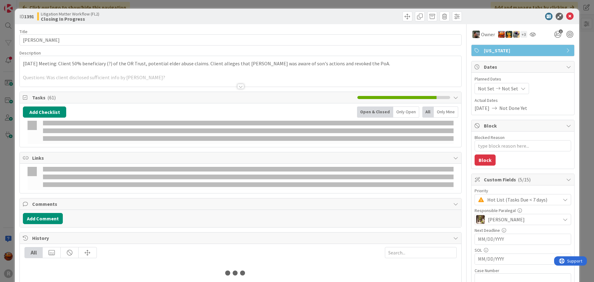
type textarea "x"
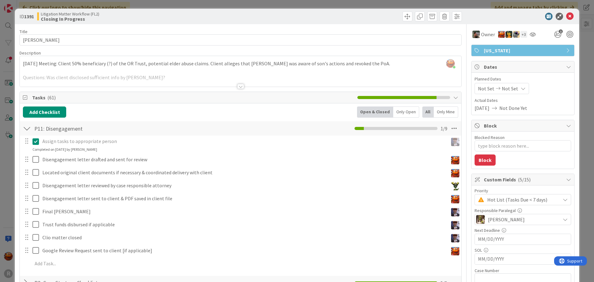
scroll to position [31, 0]
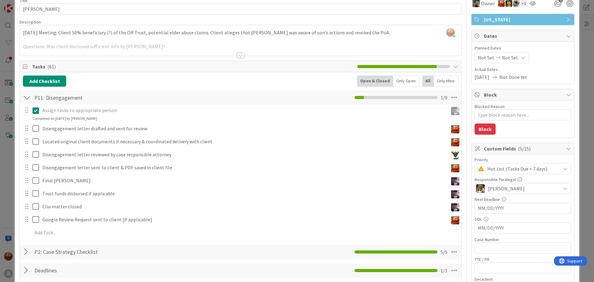
click at [8, 161] on div "ID 1391 Litigation Matter Workflow (FL2) Closing In Progress Title 14 / 128 [PE…" at bounding box center [297, 141] width 594 height 282
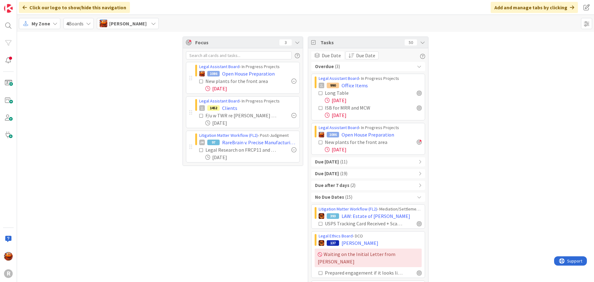
click at [348, 162] on div "Due [DATE] ( 11 )" at bounding box center [368, 161] width 114 height 9
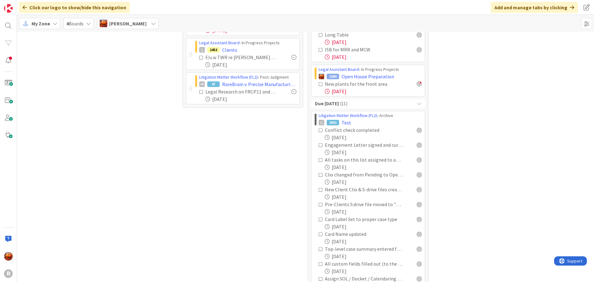
scroll to position [62, 0]
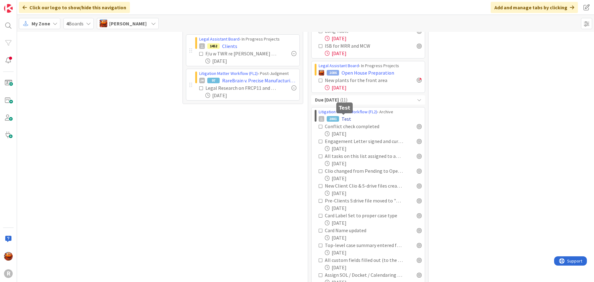
click at [345, 121] on span "Test" at bounding box center [347, 118] width 10 height 7
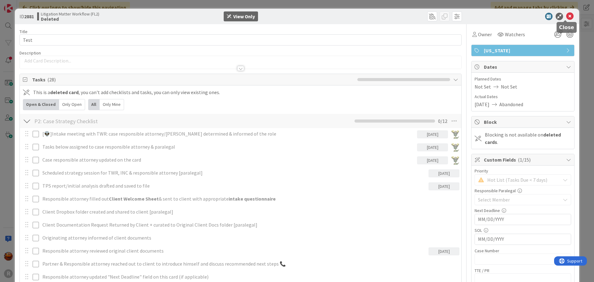
click at [566, 13] on icon at bounding box center [569, 16] width 7 height 7
